Goal: Book appointment/travel/reservation

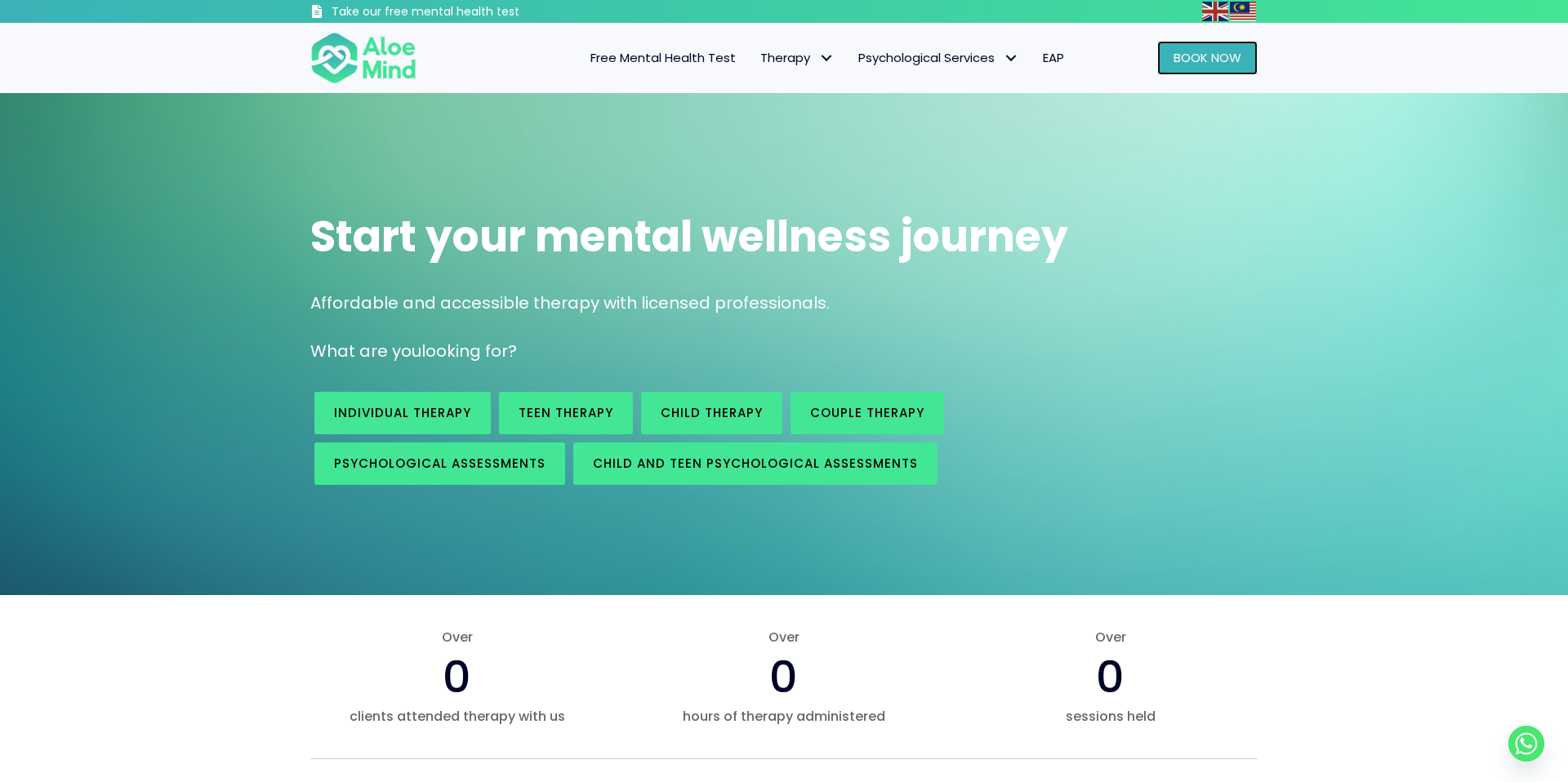
click at [1236, 50] on span "Book Now" at bounding box center [1207, 57] width 68 height 17
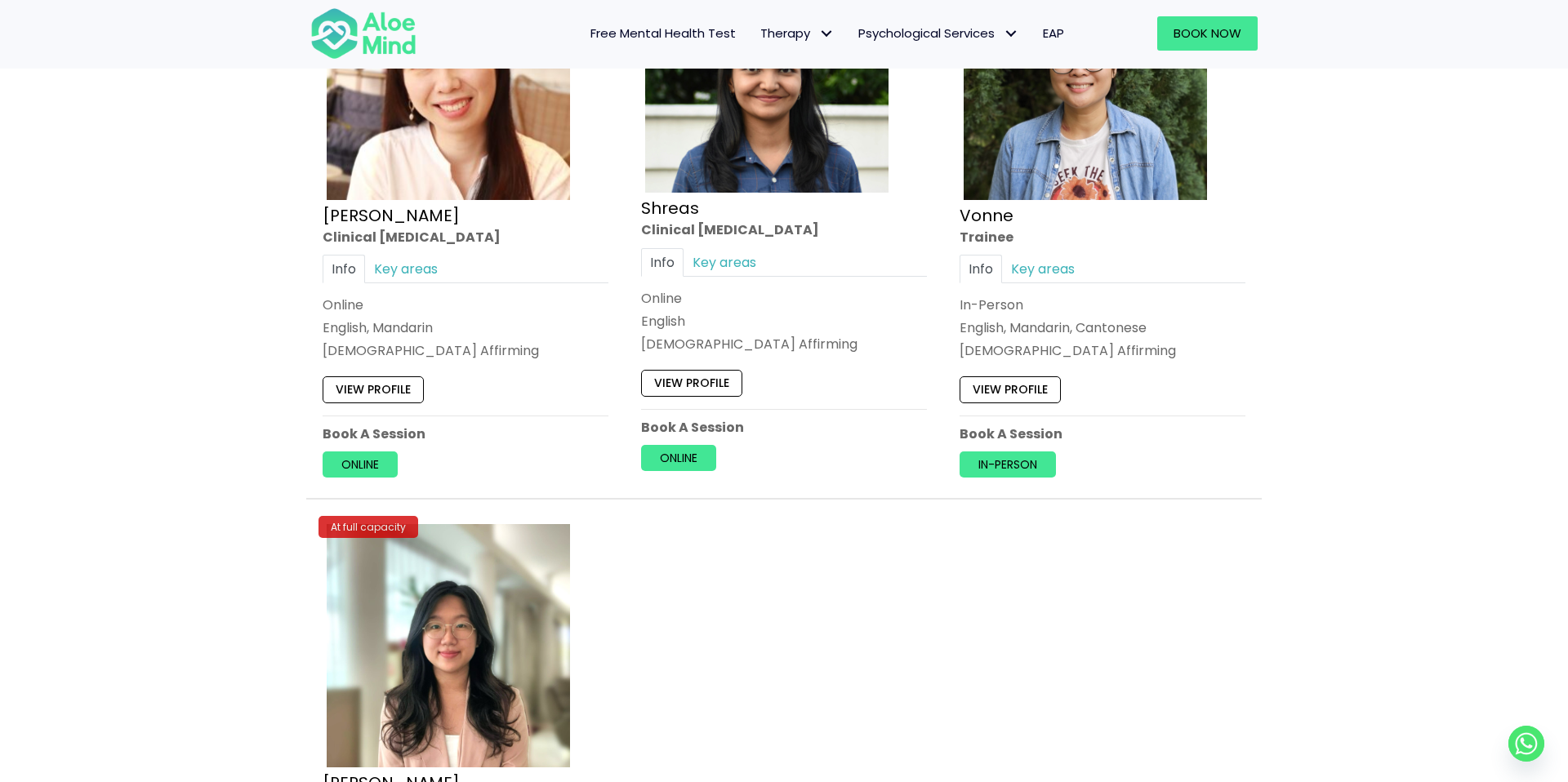
scroll to position [6677, 0]
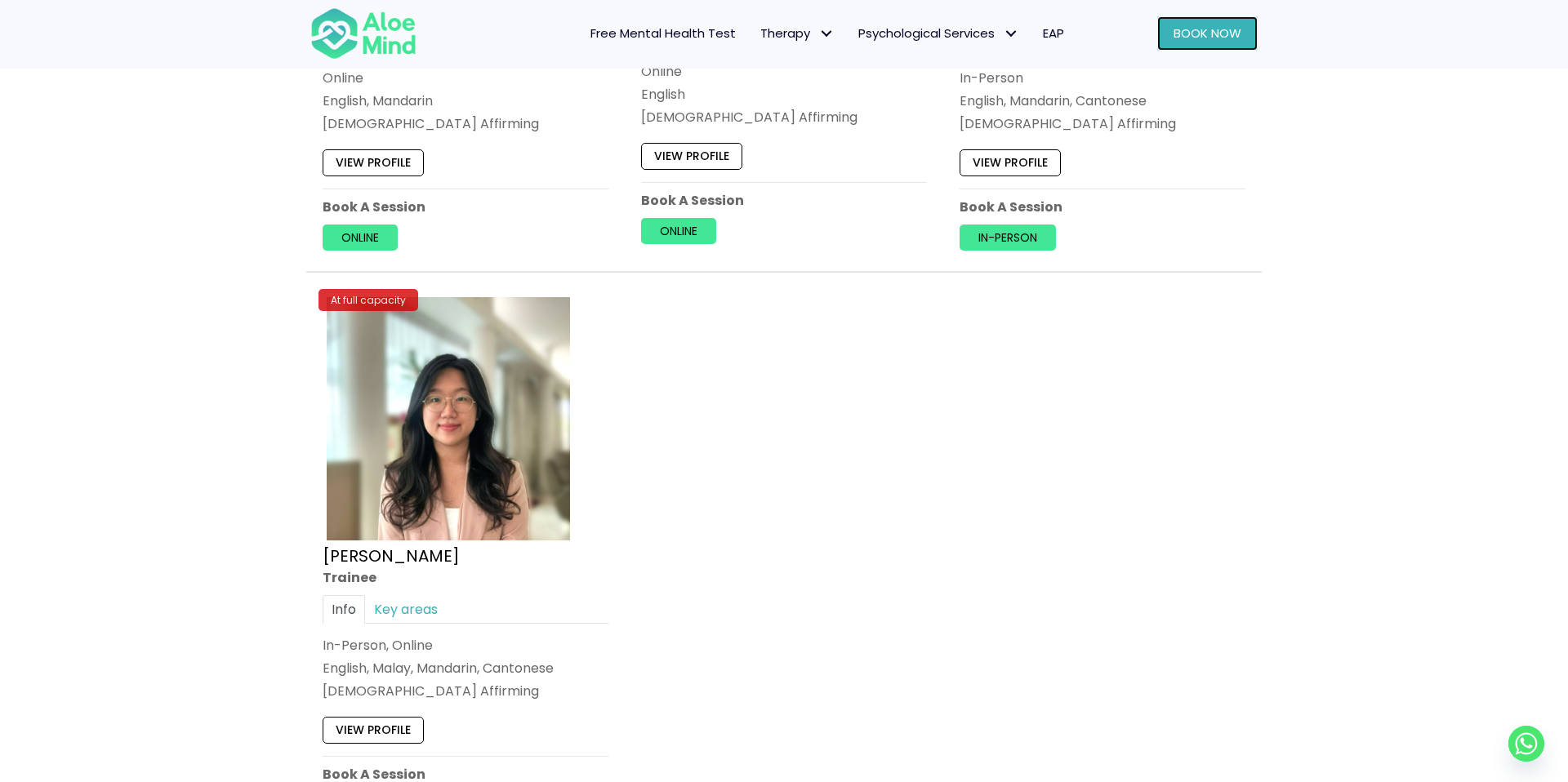
click at [1223, 42] on link "Book Now" at bounding box center [1207, 34] width 101 height 34
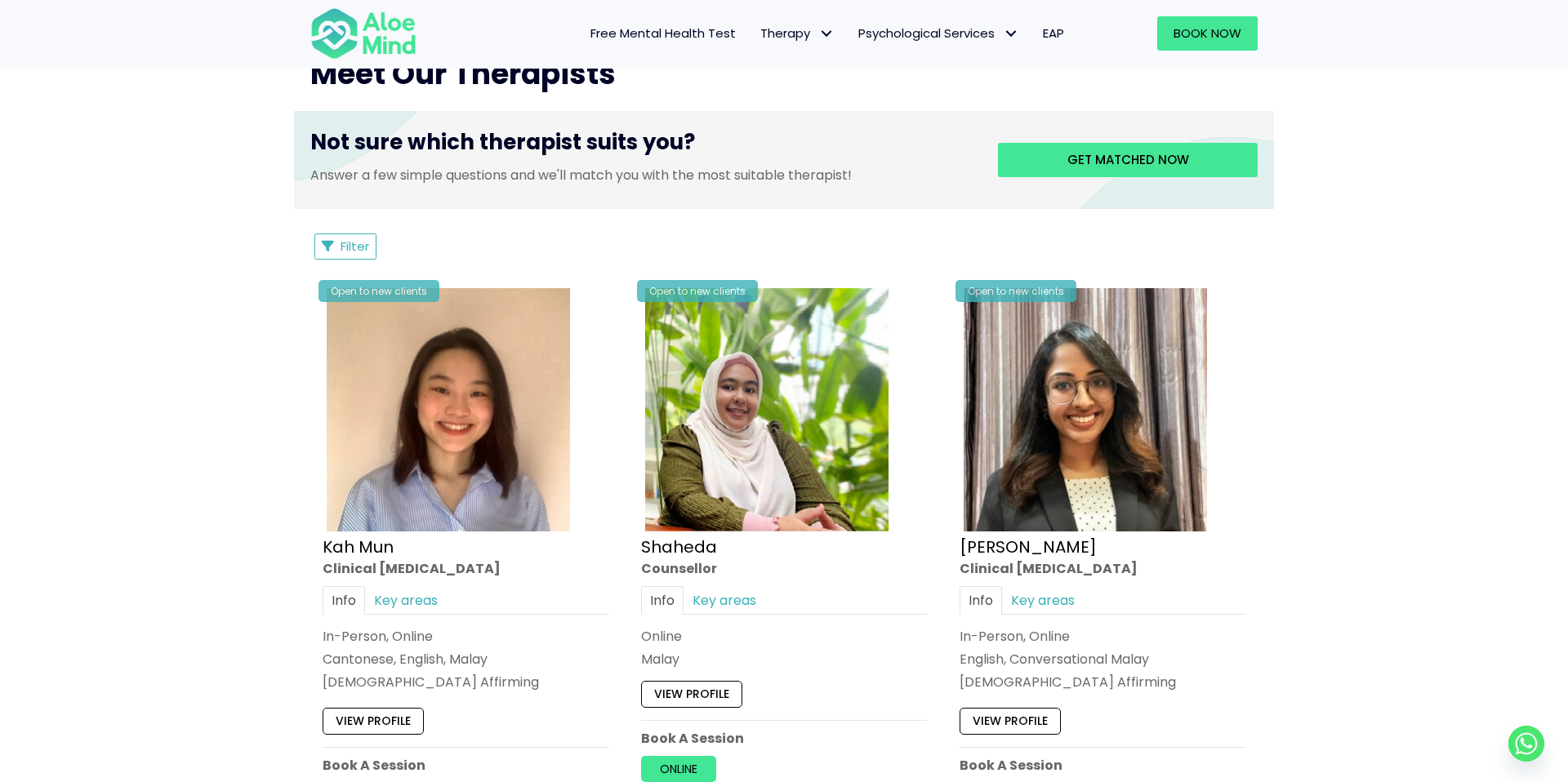
scroll to position [640, 0]
click at [811, 177] on span "Couple therapy" at bounding box center [808, 171] width 95 height 17
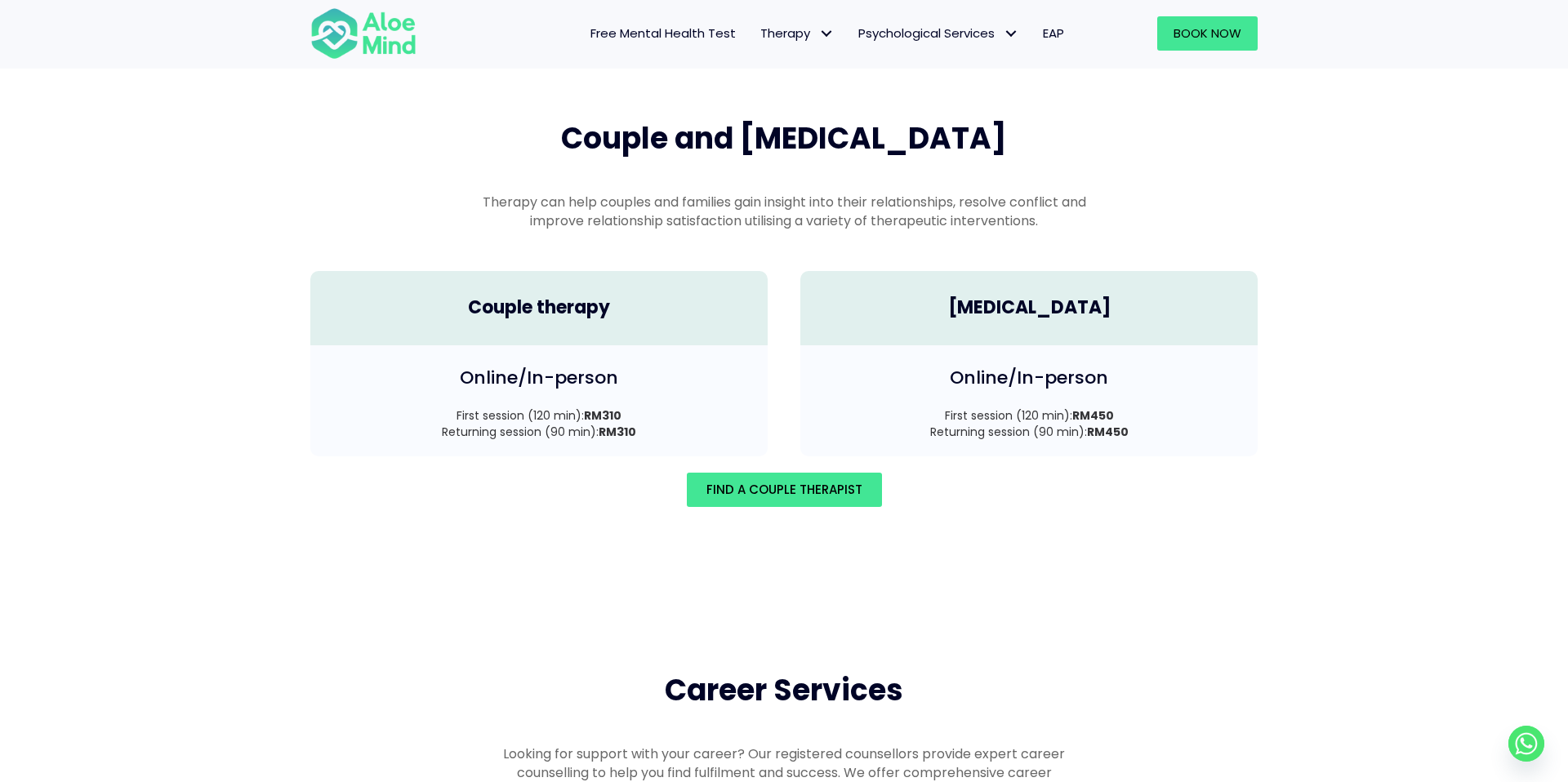
scroll to position [2256, 0]
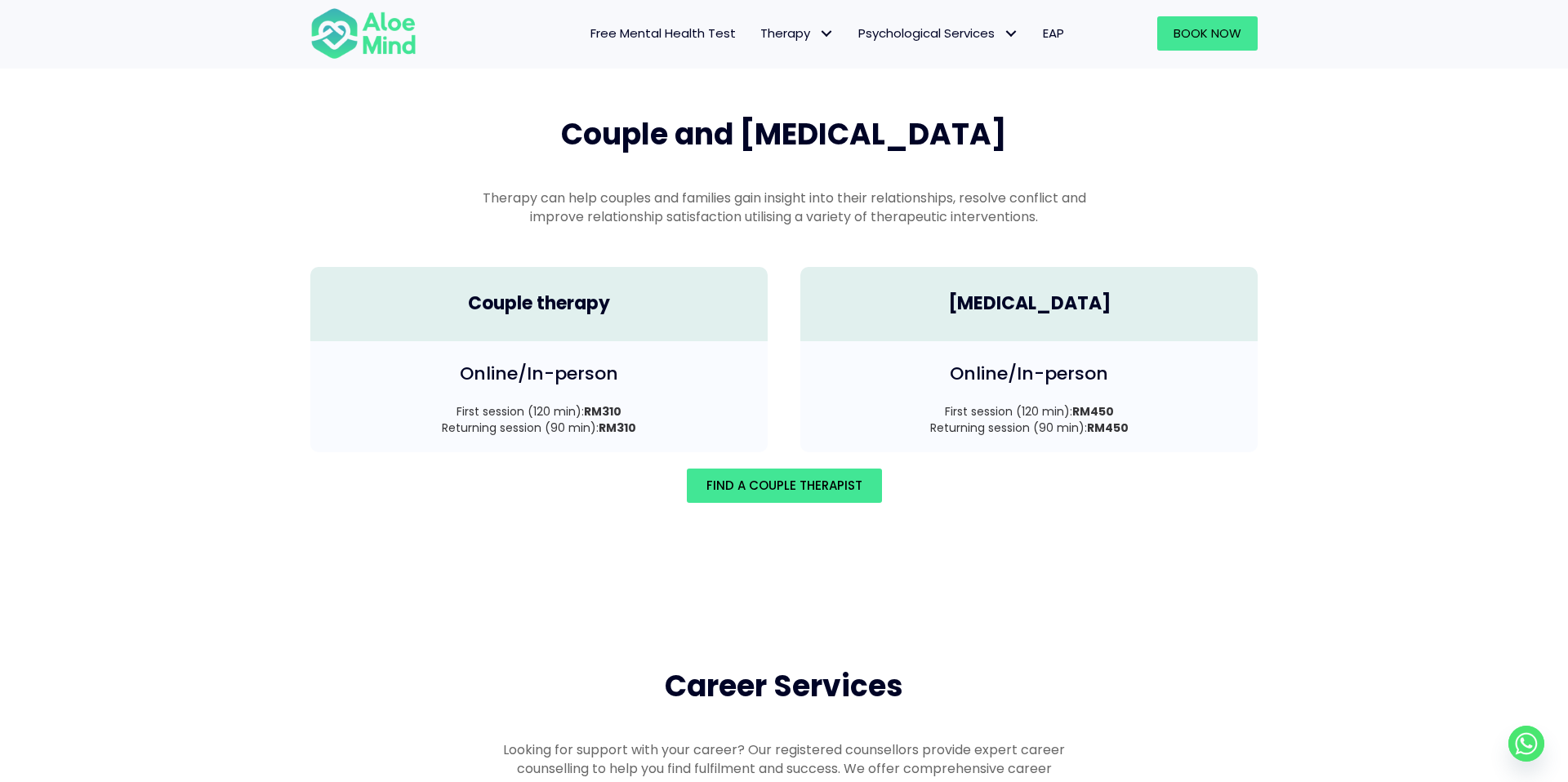
click at [673, 316] on div "Couple therapy" at bounding box center [538, 304] width 457 height 74
click at [728, 477] on span "Find A Couple Therapist" at bounding box center [784, 485] width 156 height 17
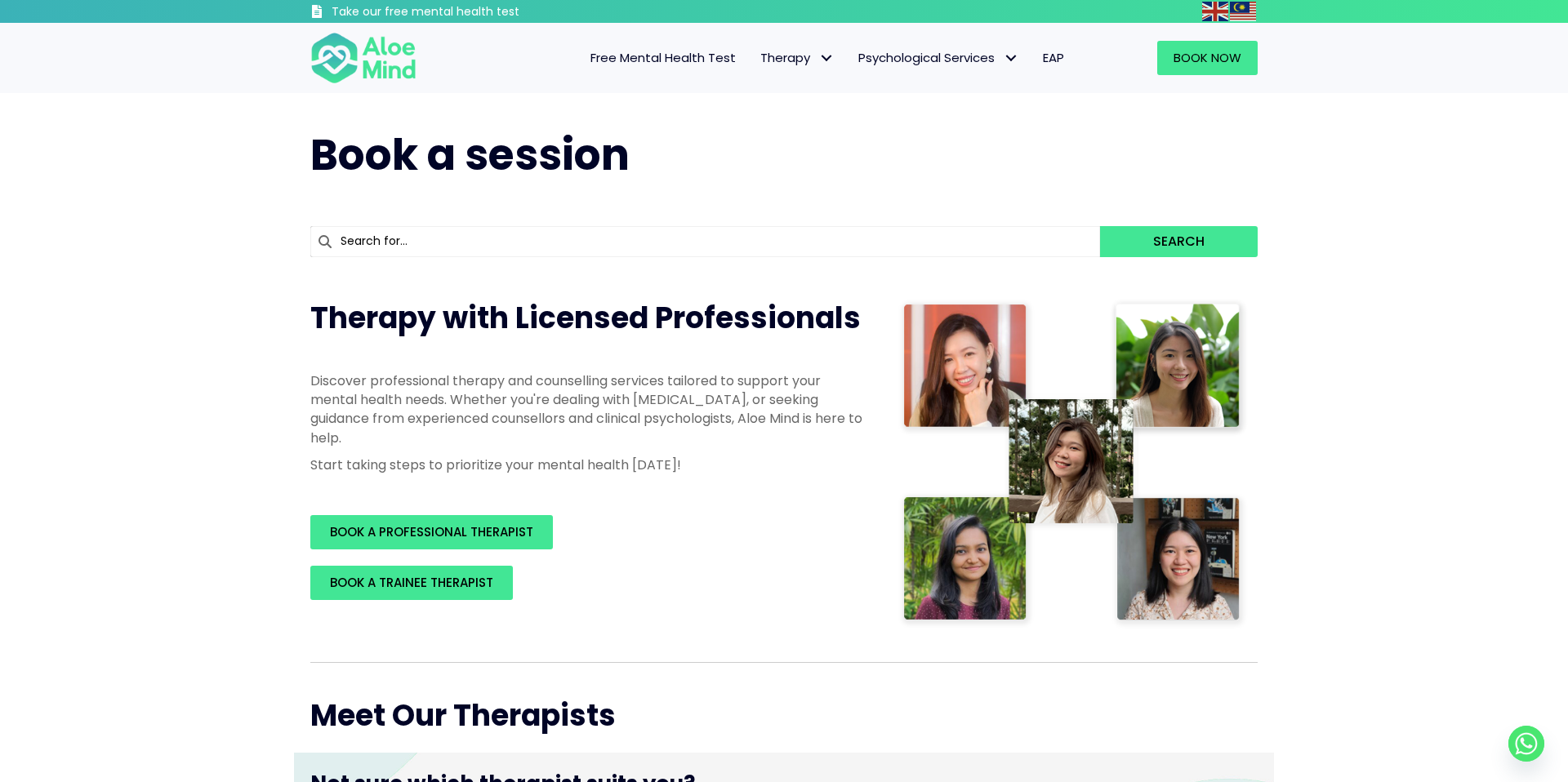
click at [533, 243] on input "text" at bounding box center [704, 242] width 789 height 31
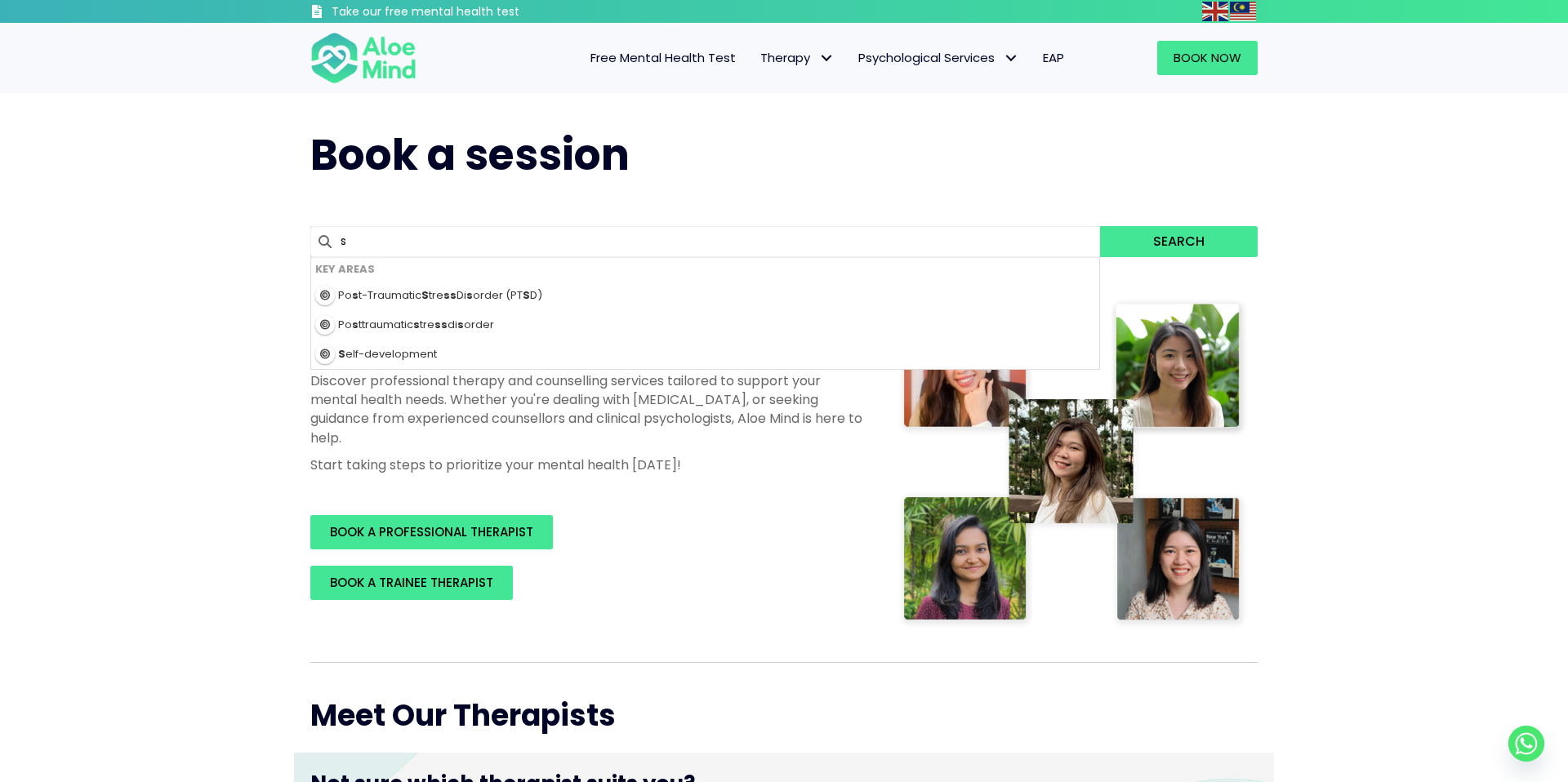
type input "sa"
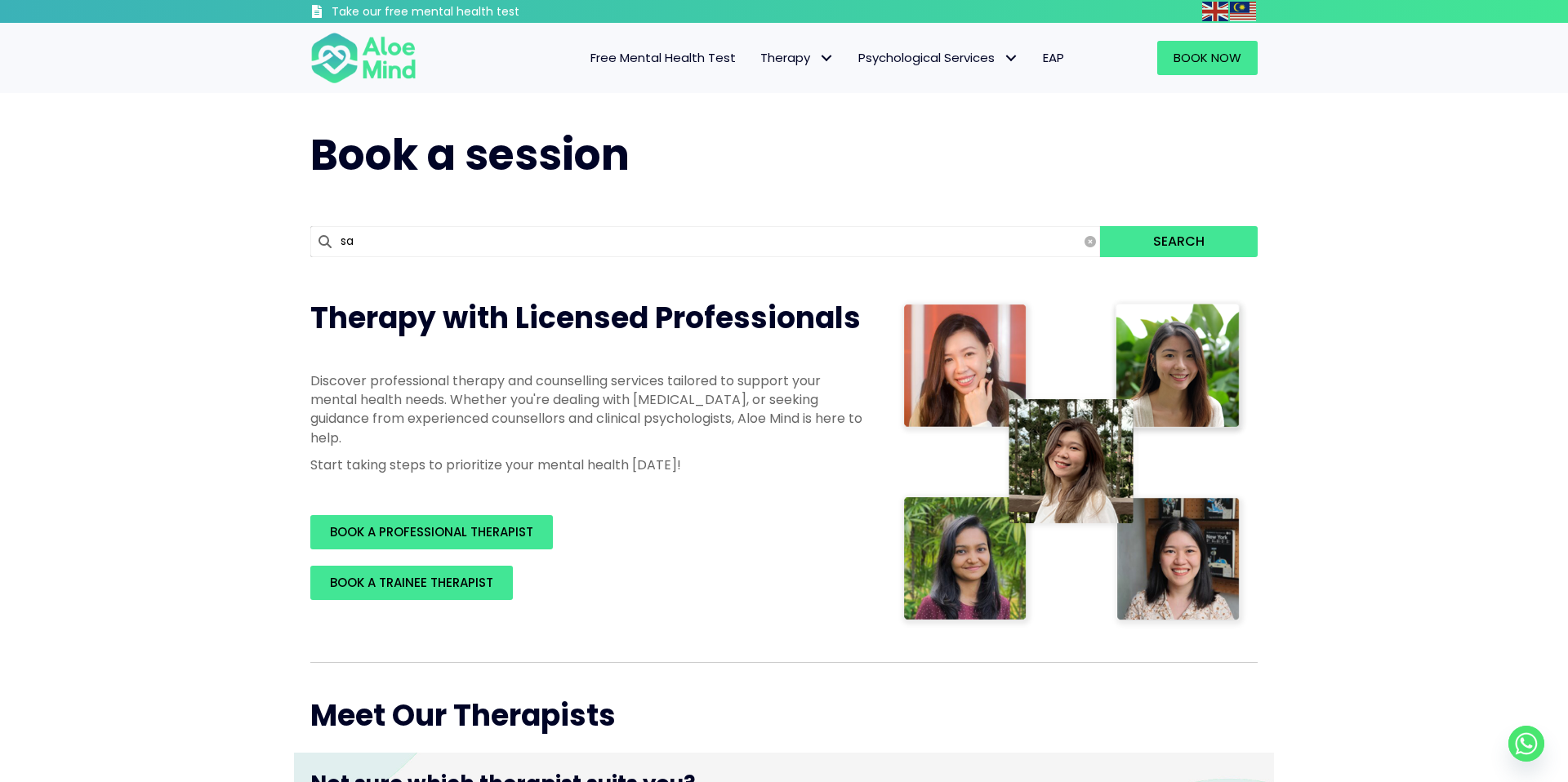
type input "sabrina"
type input "sabrin"
click at [1099, 227] on button "Search" at bounding box center [1178, 242] width 158 height 31
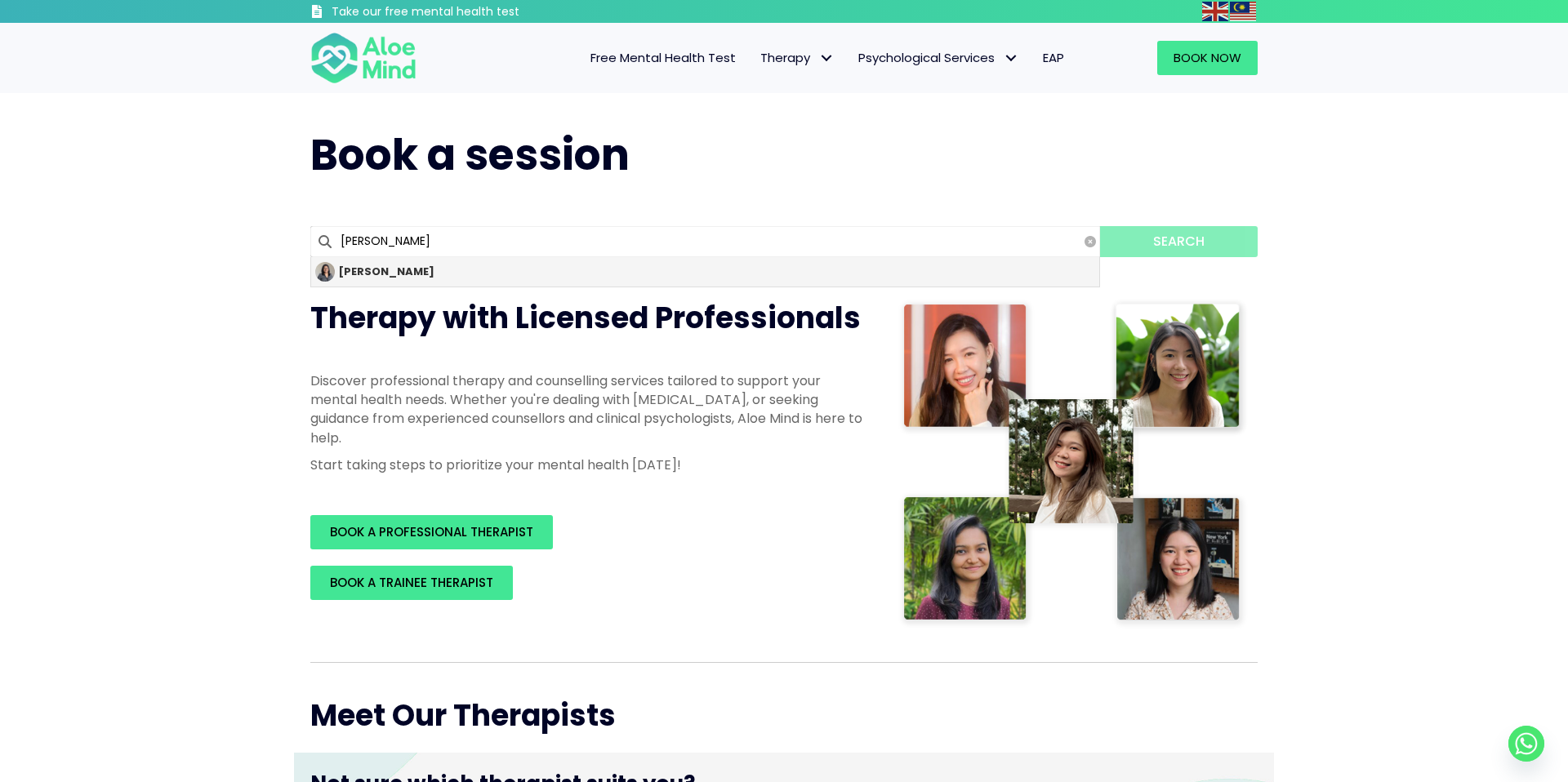
click at [505, 284] on div "Sabrina" at bounding box center [704, 272] width 788 height 29
type input "Sabrina"
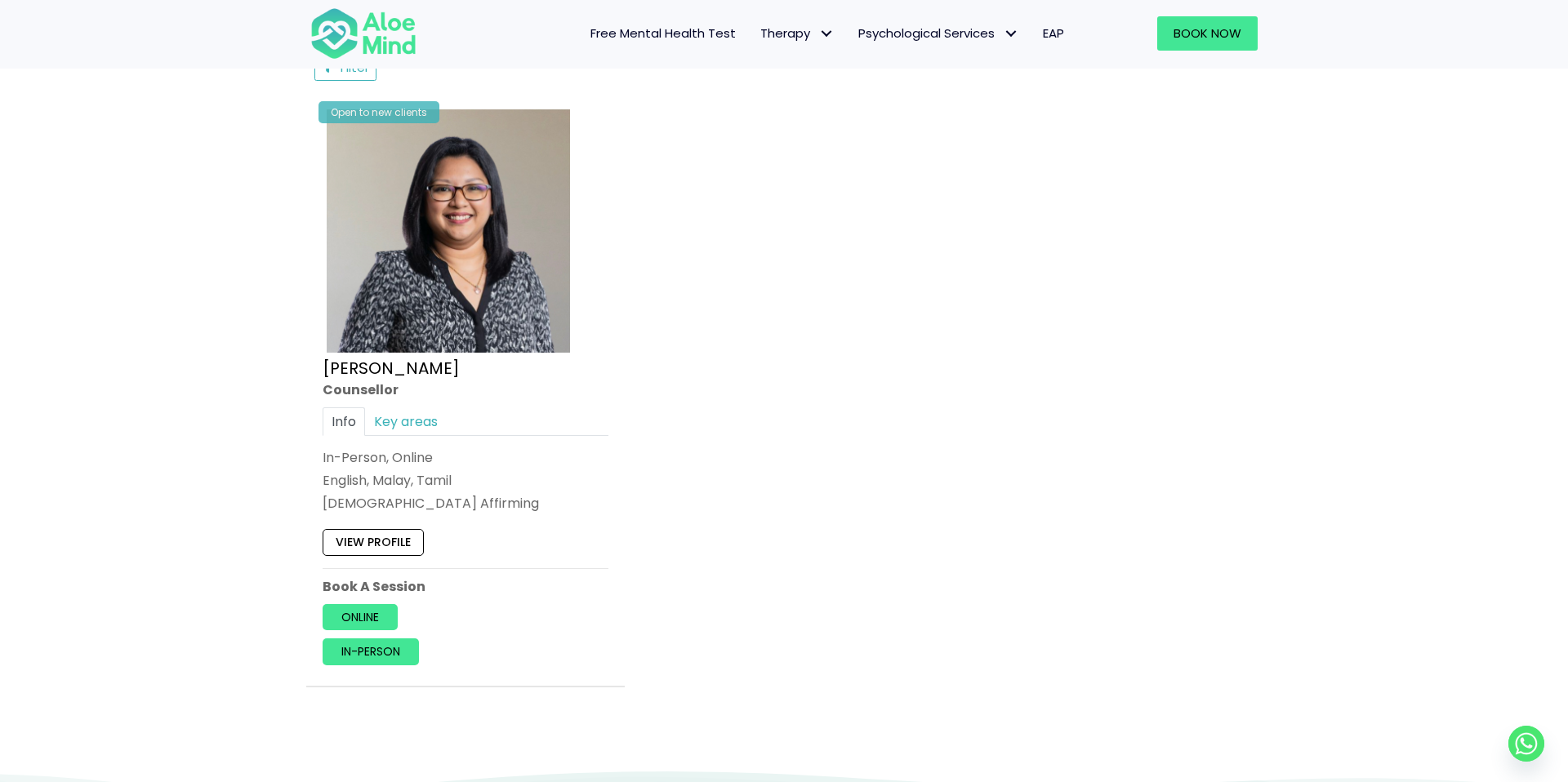
scroll to position [889, 0]
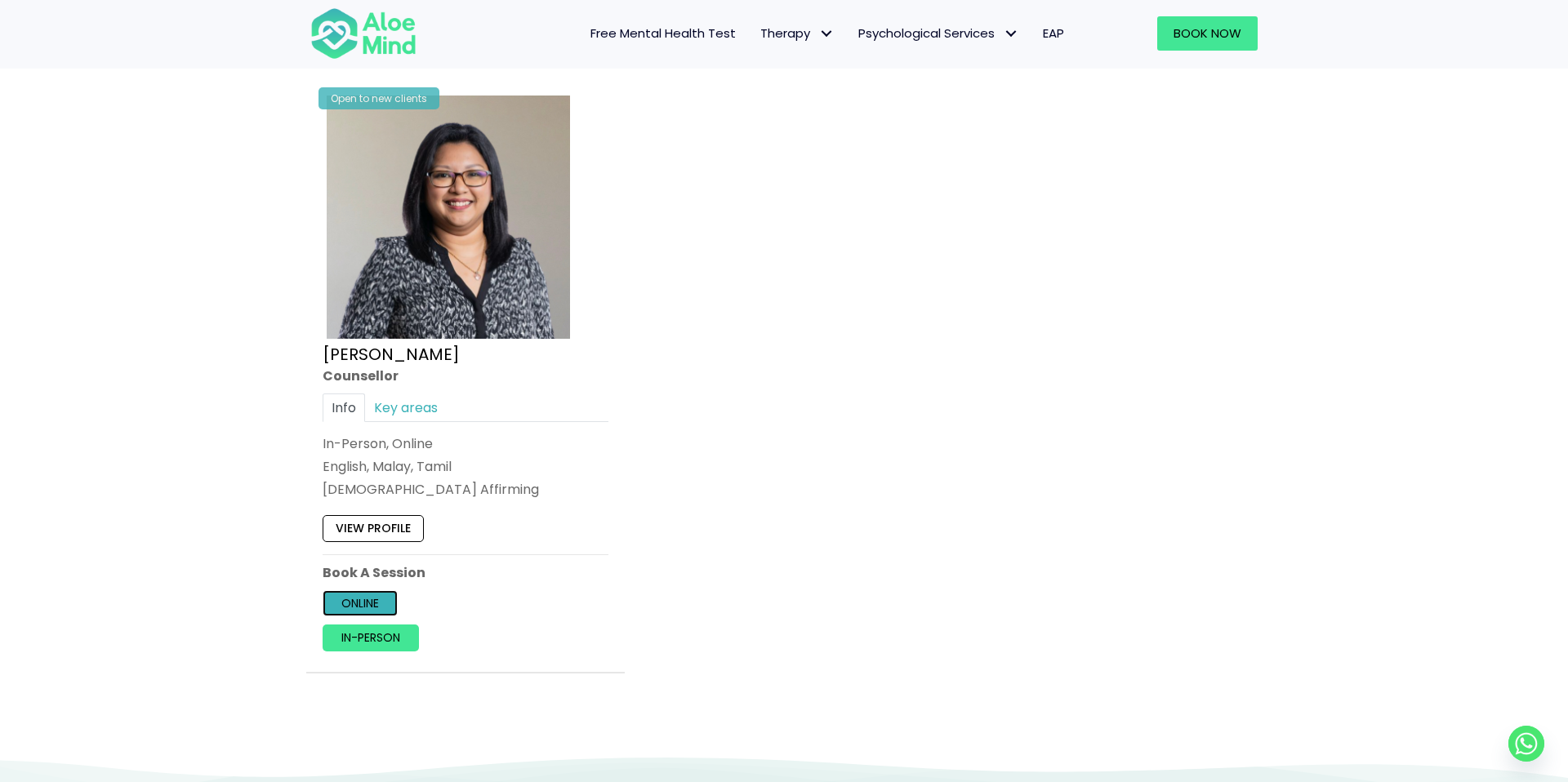
click at [358, 609] on link "Online" at bounding box center [360, 603] width 75 height 26
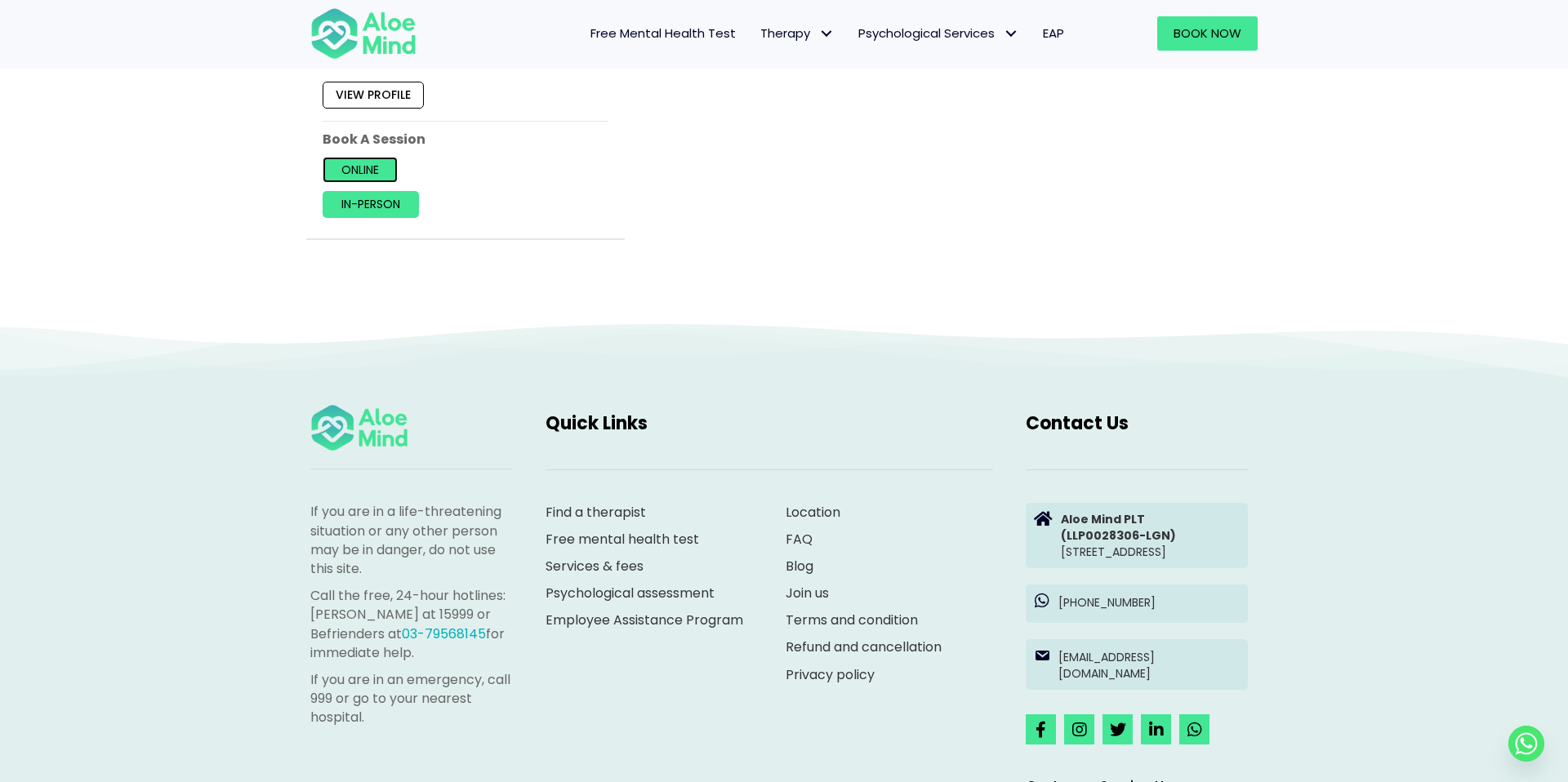
scroll to position [1589, 0]
